Goal: Information Seeking & Learning: Find specific fact

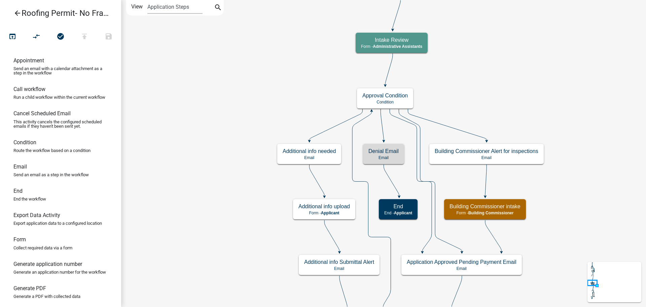
click at [17, 13] on icon "arrow_back" at bounding box center [17, 13] width 8 height 9
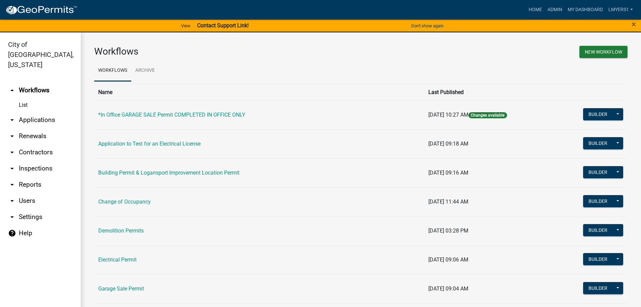
click at [35, 146] on link "arrow_drop_down Contractors" at bounding box center [40, 152] width 81 height 16
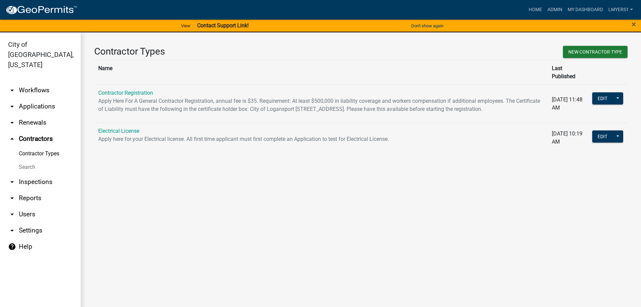
click at [112, 90] on link "Contractor Registration" at bounding box center [125, 93] width 55 height 6
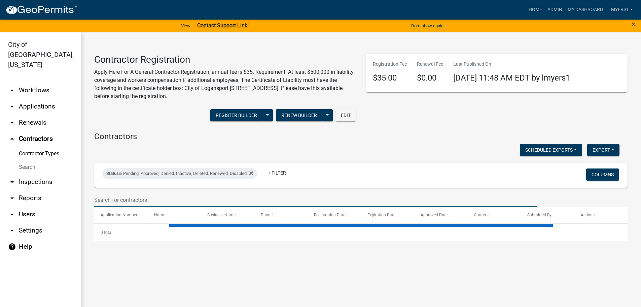
click at [170, 194] on input "text" at bounding box center [315, 200] width 443 height 14
select select "3: 100"
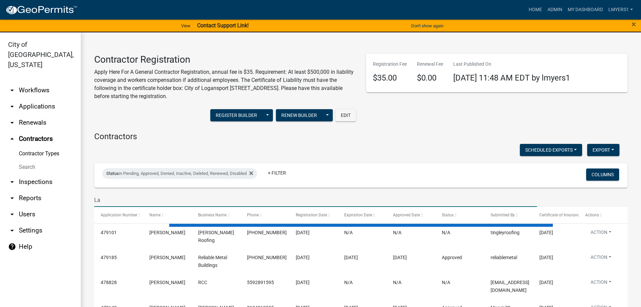
type input "L"
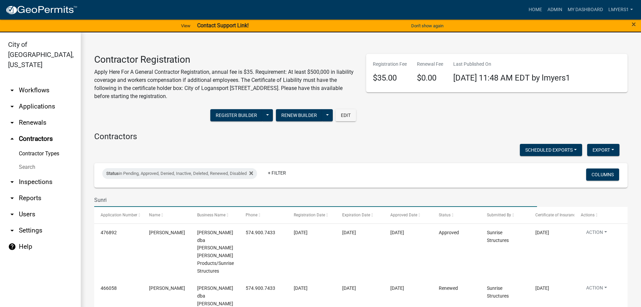
type input "Sunris"
select select "3: 100"
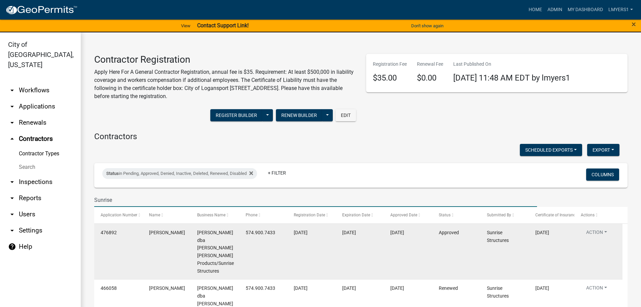
type input "Sunrise"
